Goal: Information Seeking & Learning: Learn about a topic

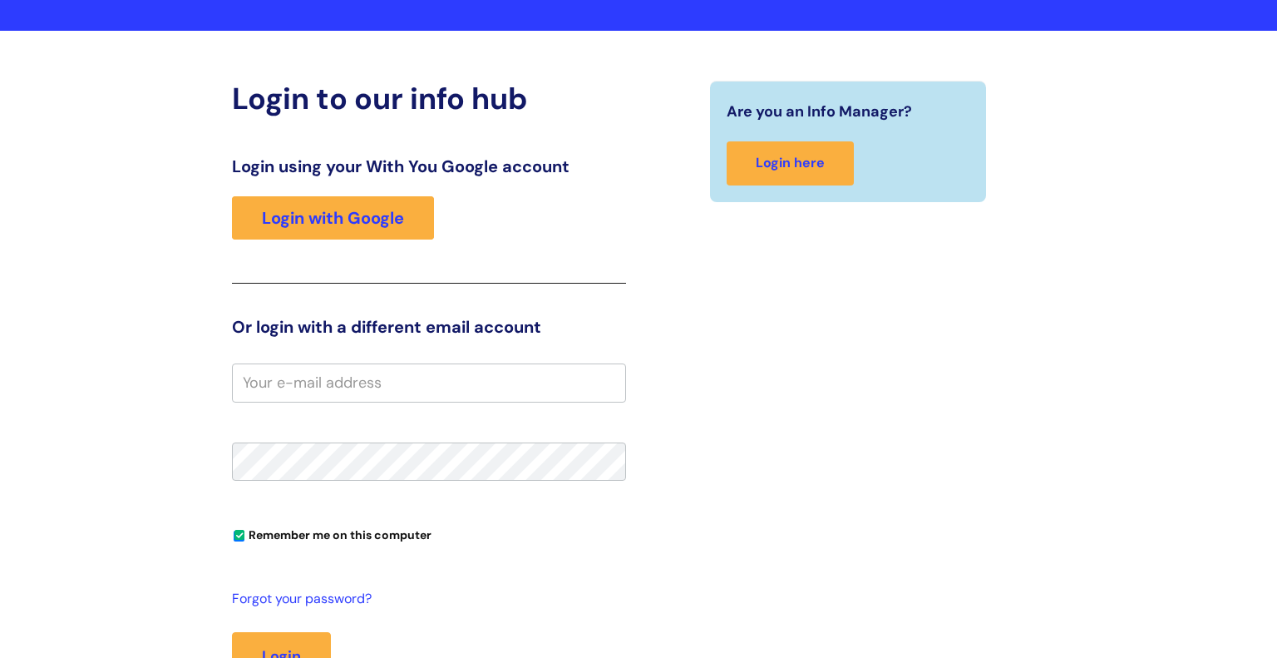
scroll to position [106, 0]
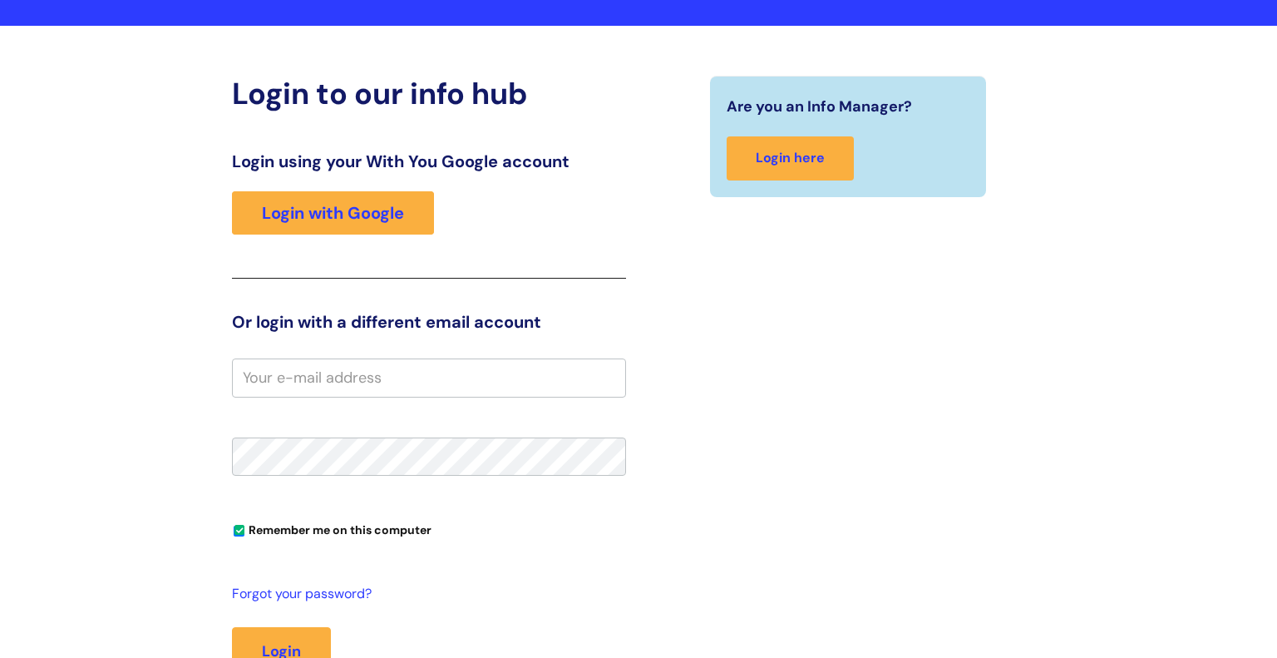
click at [466, 379] on input "email" at bounding box center [429, 377] width 394 height 38
type input "l.matthews"
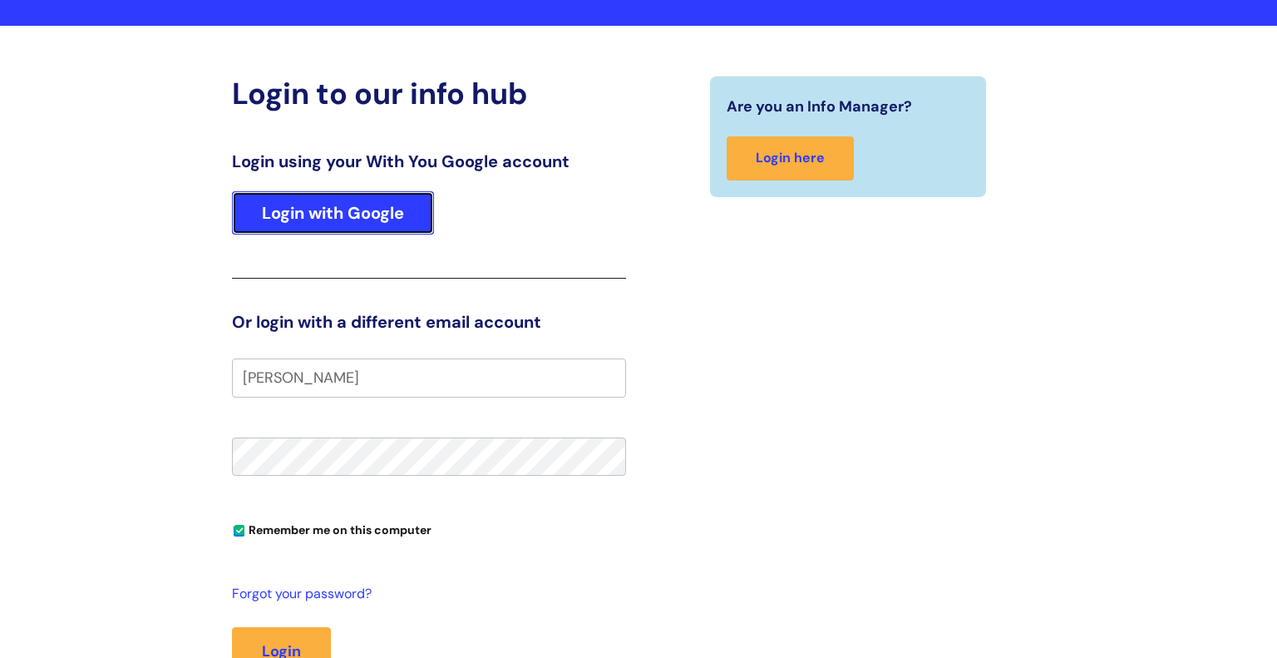
click at [369, 212] on link "Login with Google" at bounding box center [333, 212] width 202 height 43
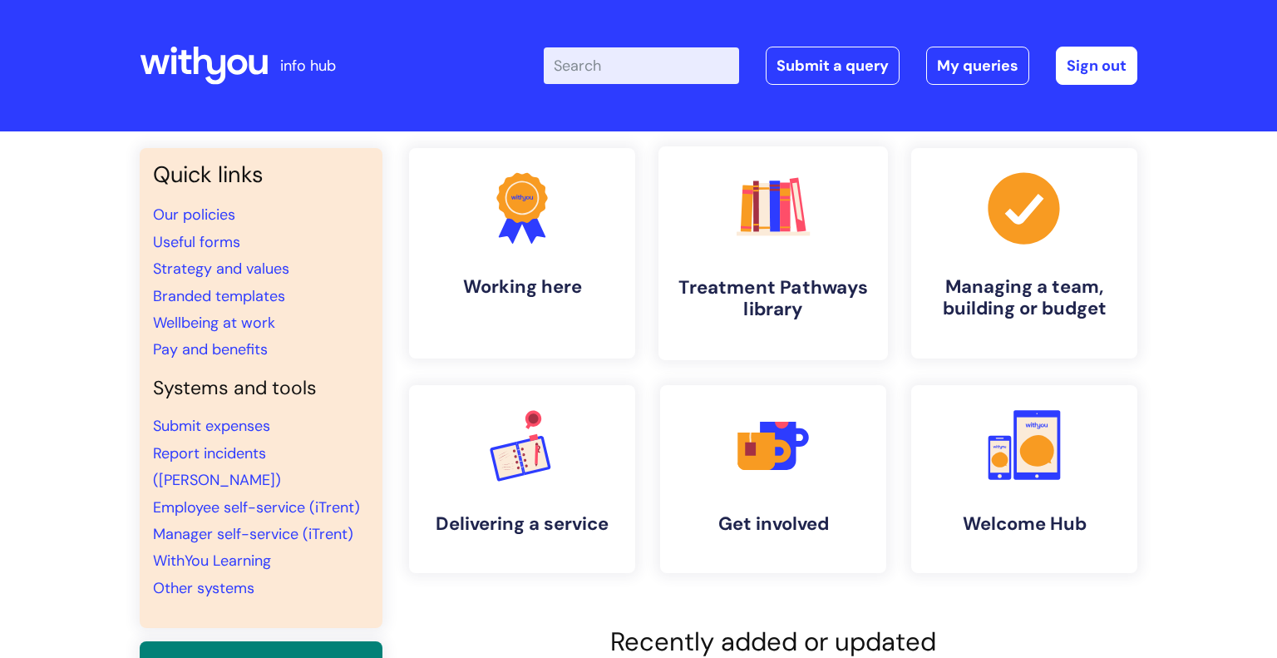
click at [767, 206] on rect at bounding box center [764, 207] width 12 height 49
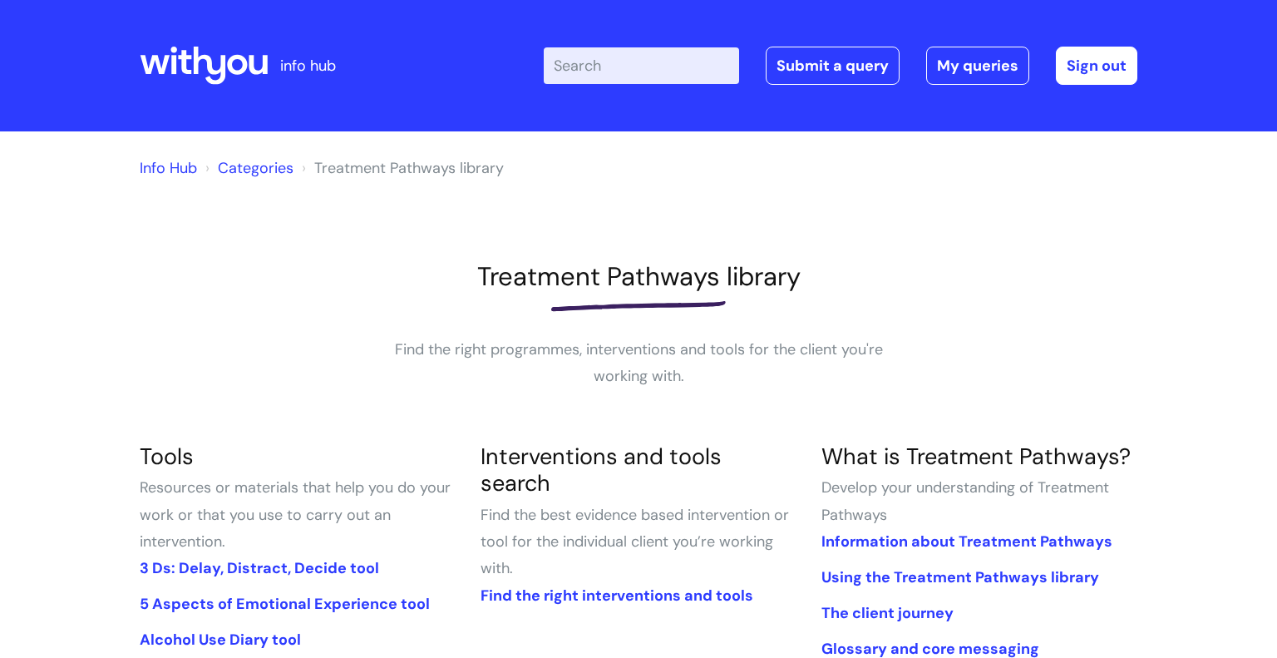
click at [643, 60] on input "Enter your search term here..." at bounding box center [641, 65] width 195 height 37
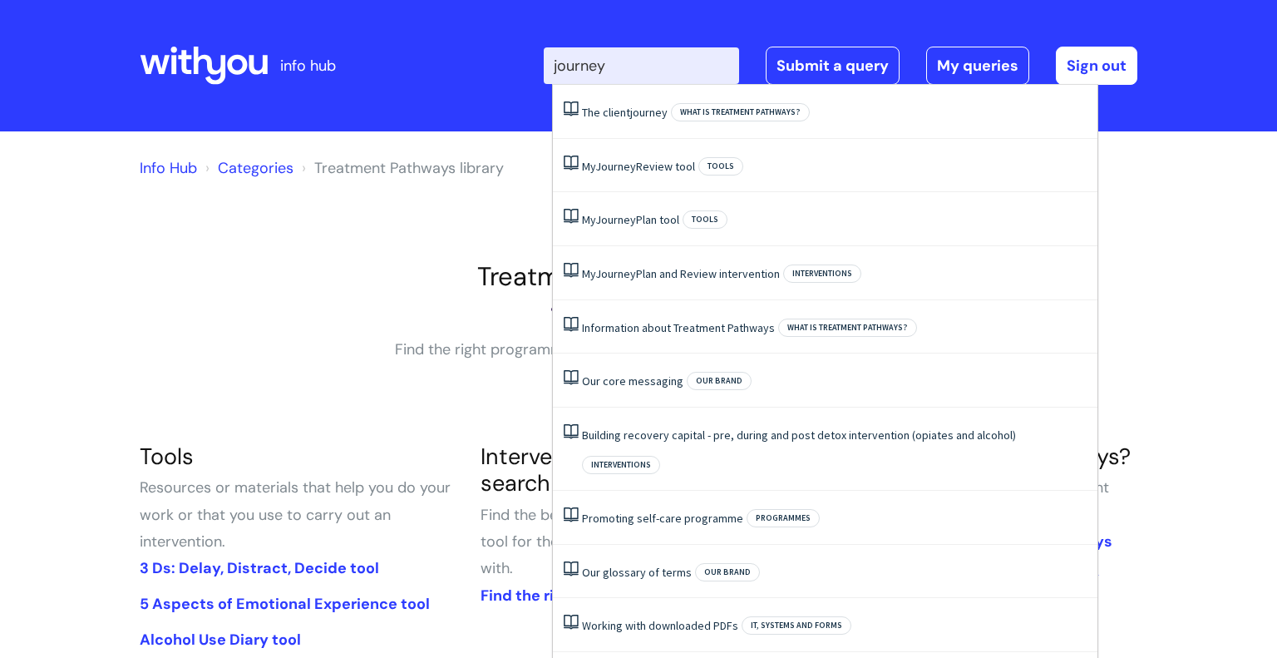
type input "journey"
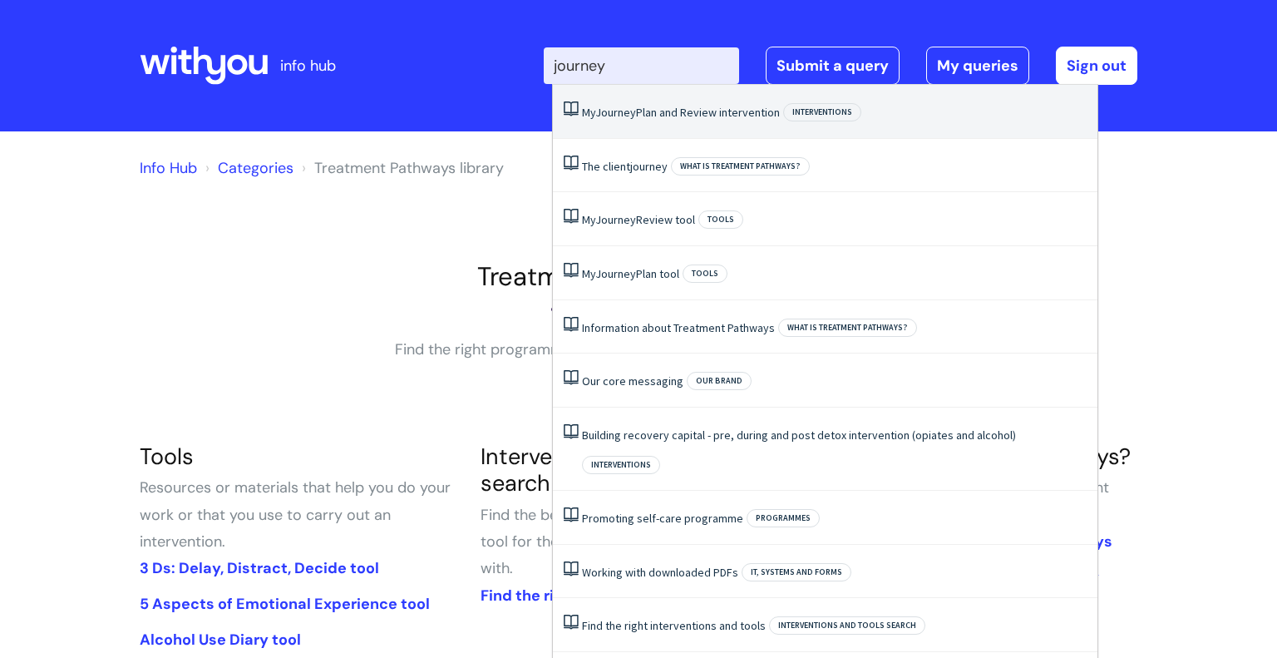
click at [726, 118] on link "My Journey Plan and Review intervention" at bounding box center [681, 112] width 198 height 15
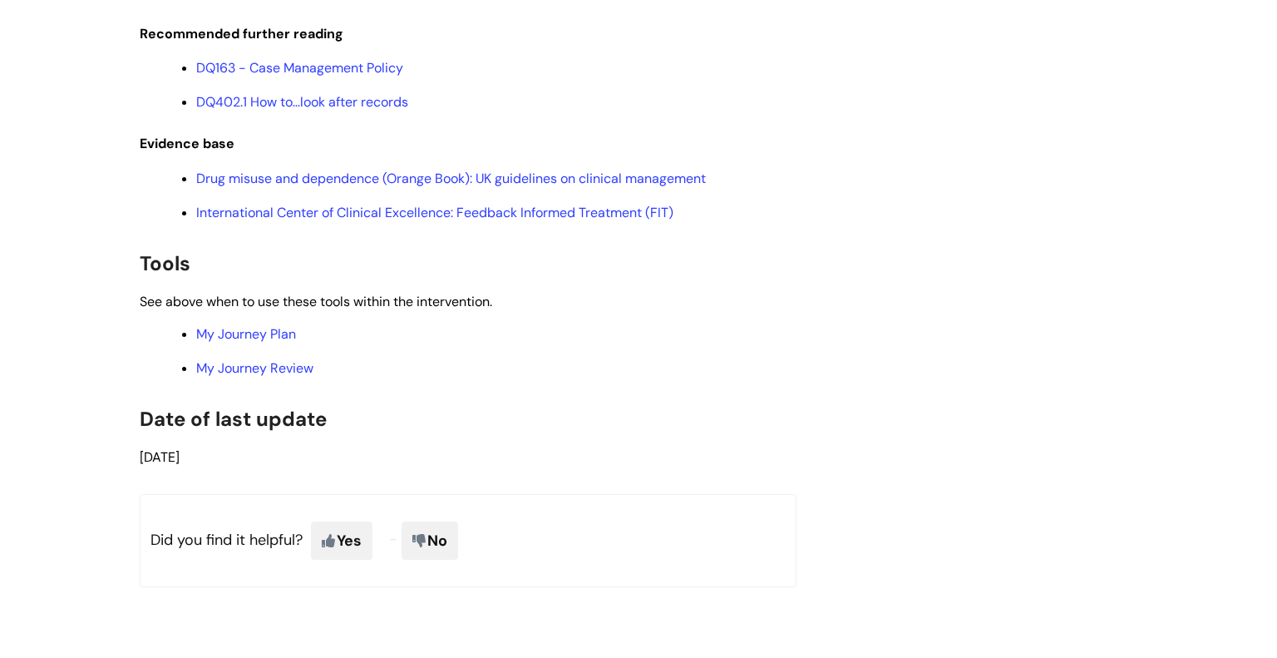
scroll to position [3520, 0]
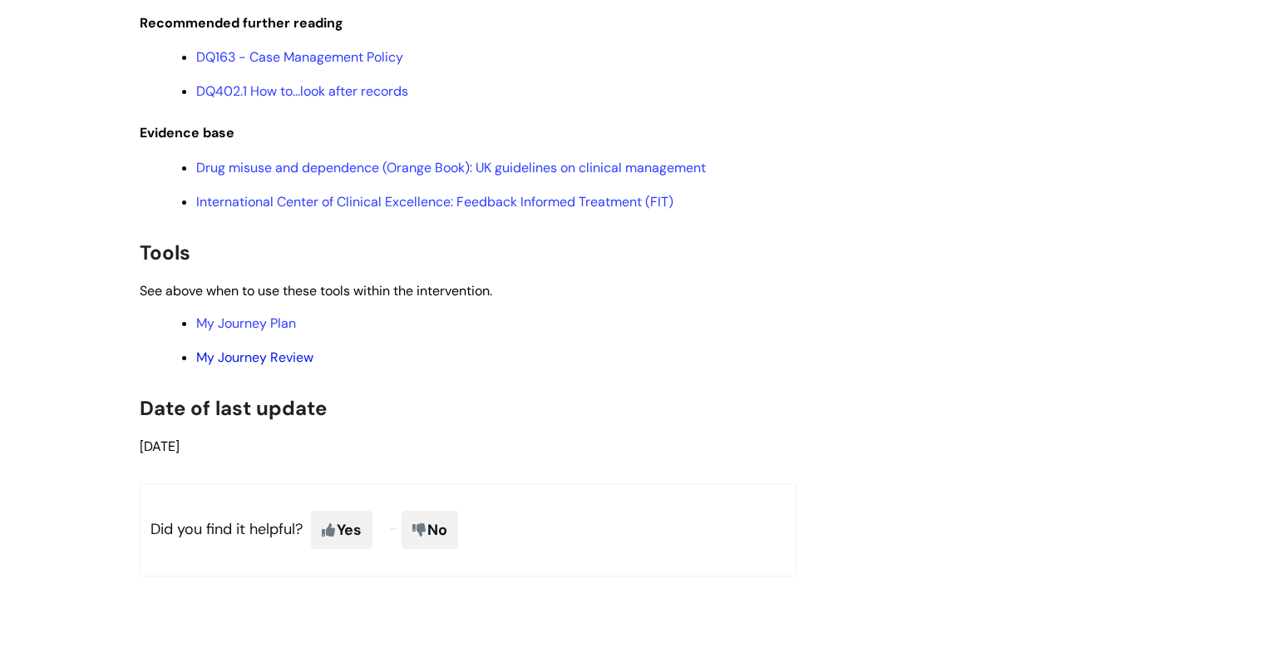
click at [279, 366] on link "My Journey Review" at bounding box center [254, 356] width 117 height 17
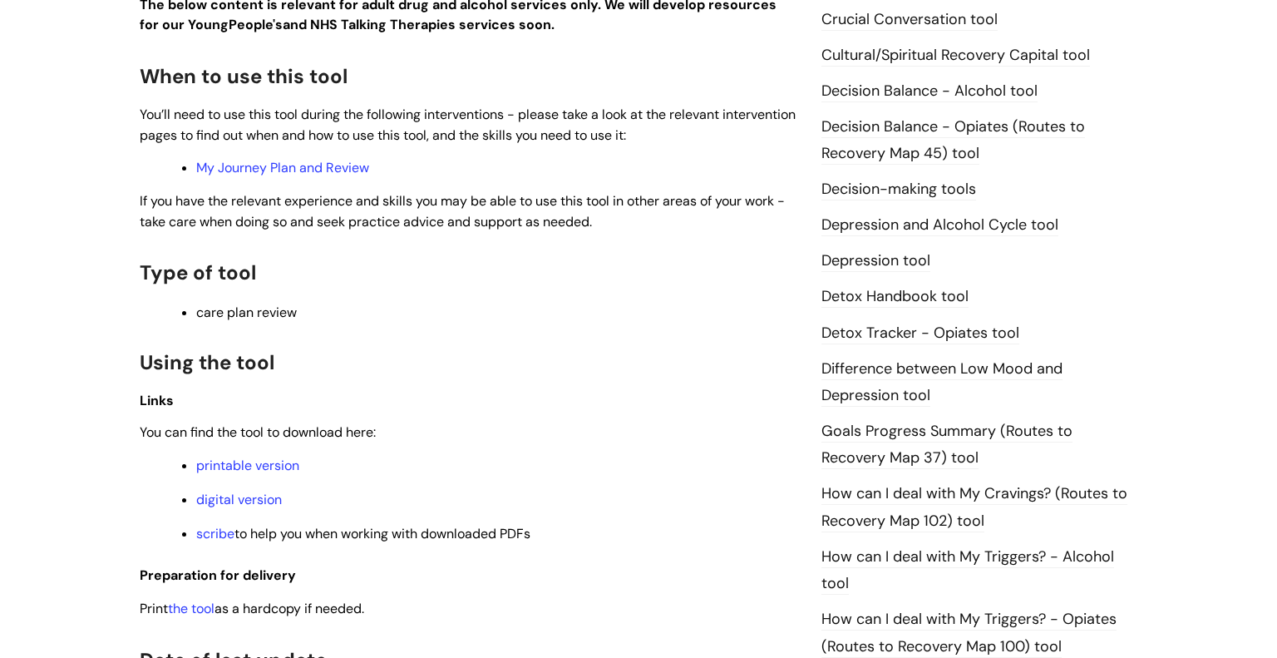
scroll to position [788, 0]
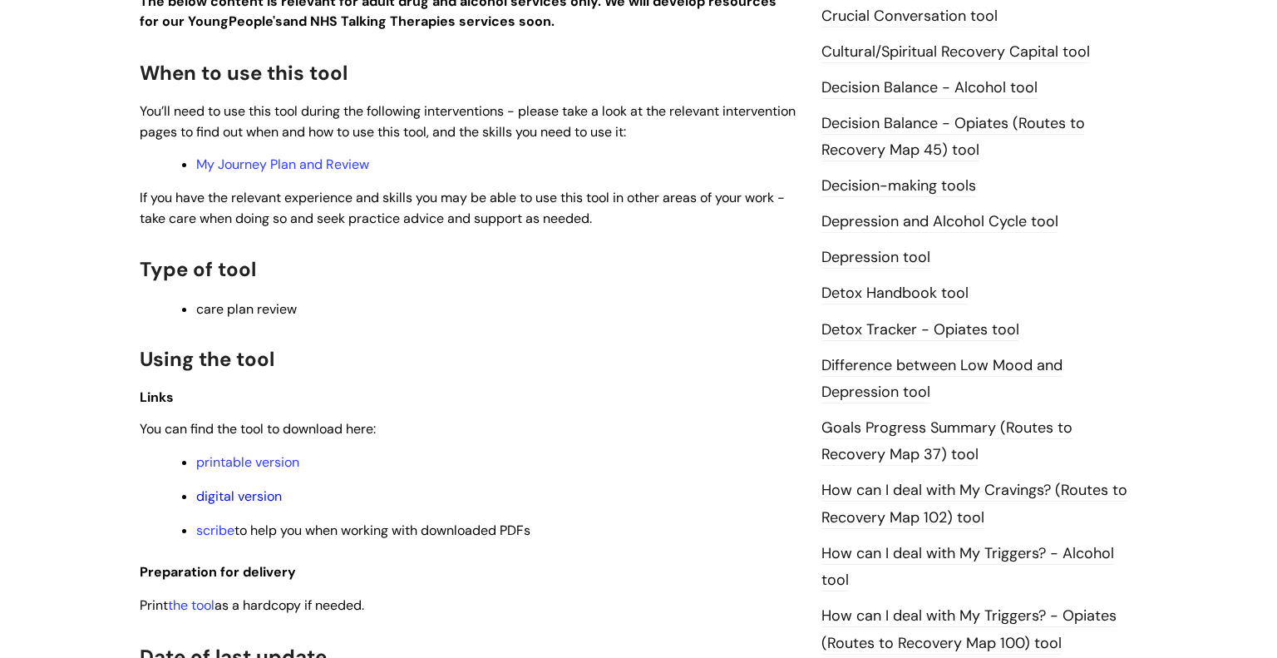
click at [243, 504] on link "digital version" at bounding box center [239, 495] width 86 height 17
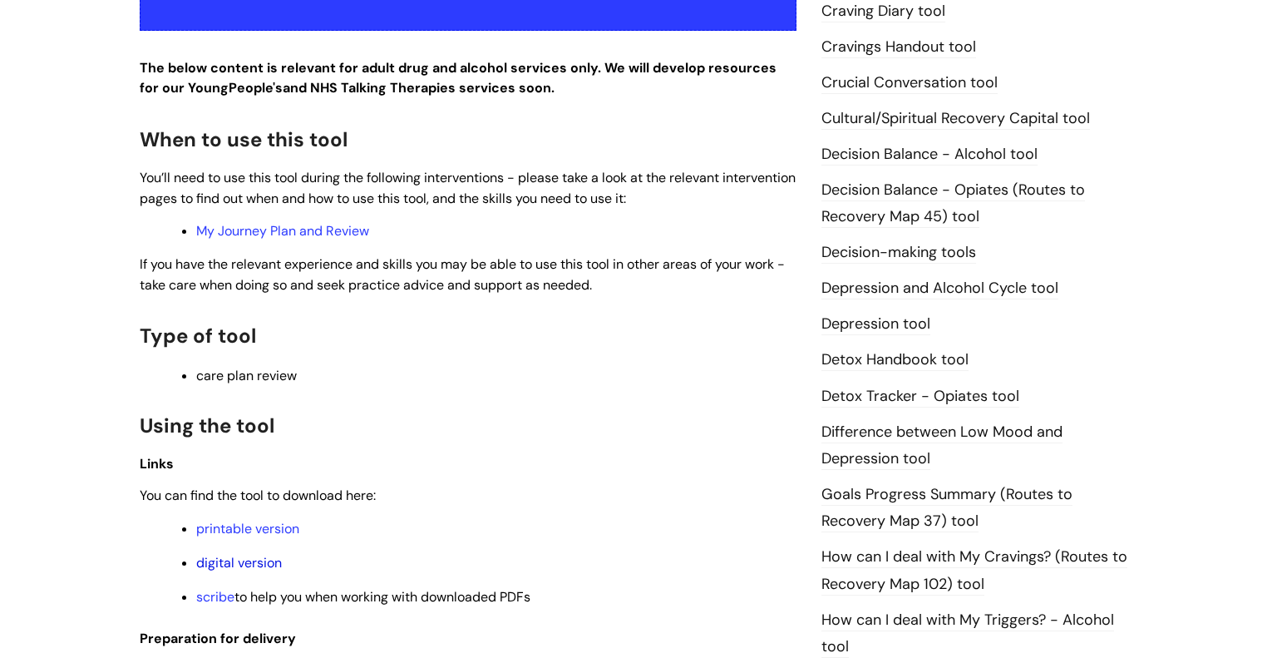
scroll to position [720, 0]
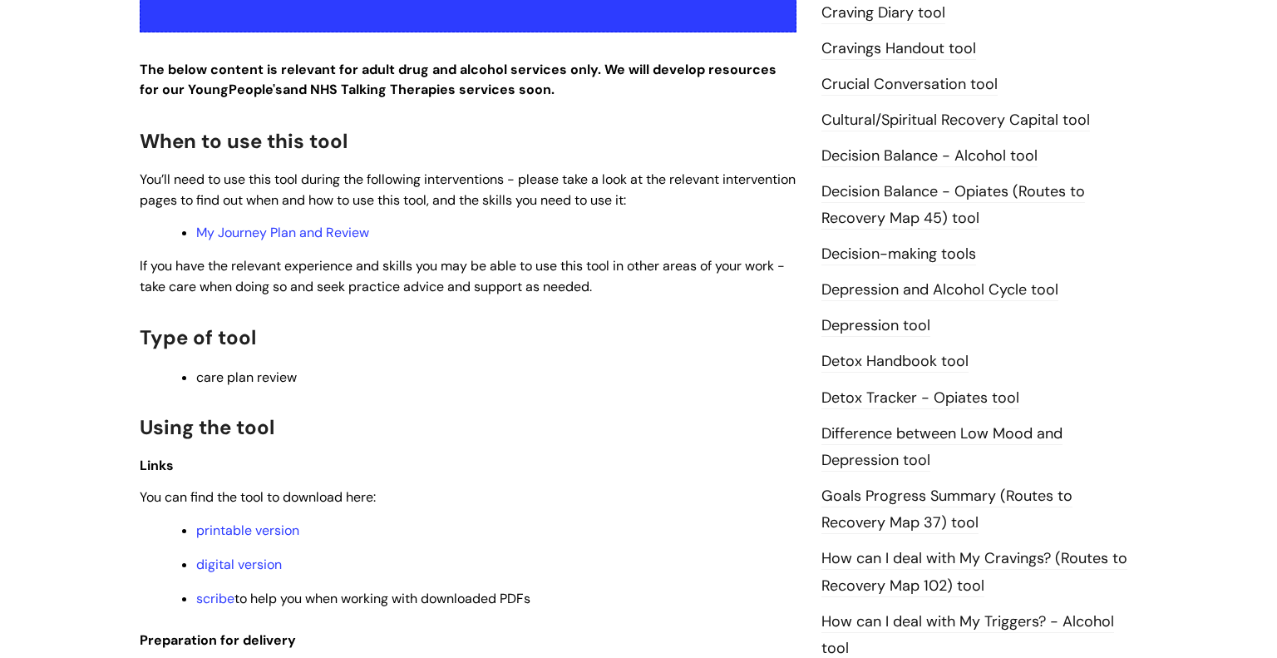
drag, startPoint x: 58, startPoint y: 83, endPoint x: 72, endPoint y: 2, distance: 81.9
click at [57, 80] on div "Info Hub Categories Treatment Pathways library Tools My Journey Review tool Mod…" at bounding box center [638, 173] width 1277 height 1525
